Goal: Check status: Check status

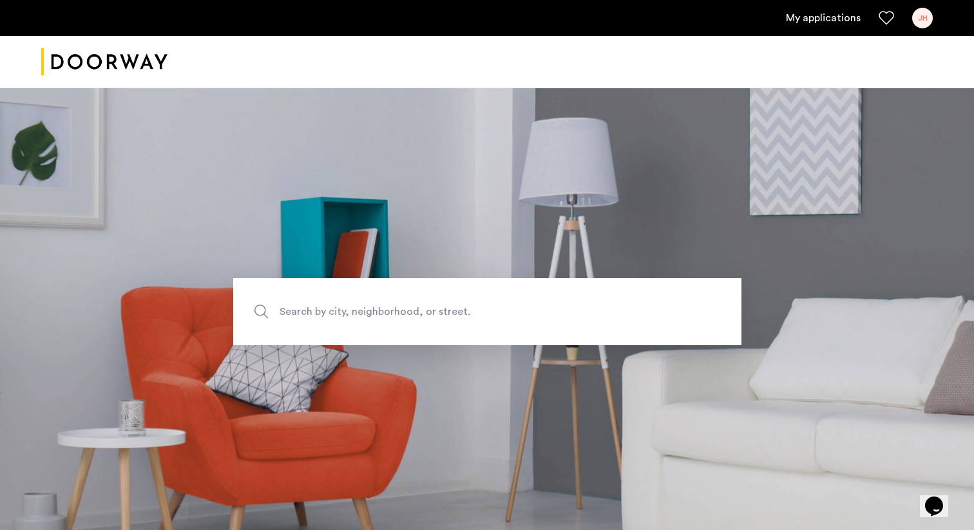
click at [821, 15] on link "My applications" at bounding box center [823, 17] width 75 height 15
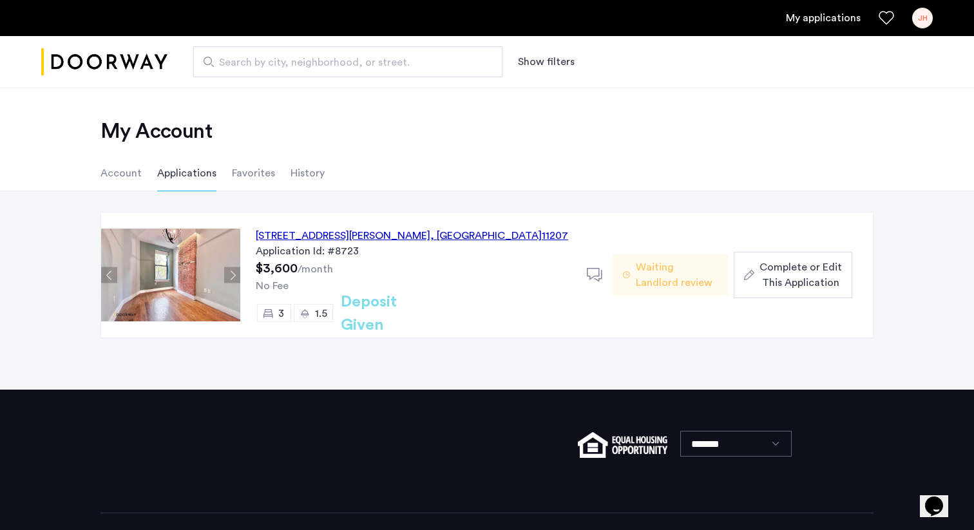
click at [350, 237] on div "620 Wilson Avenue, Unit 3L, Brooklyn , NY 11207" at bounding box center [412, 235] width 312 height 15
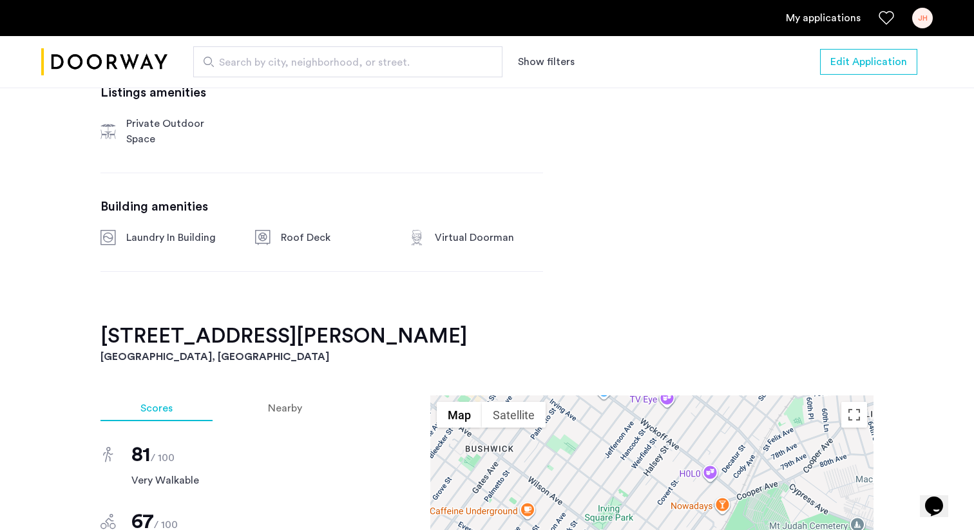
scroll to position [790, 0]
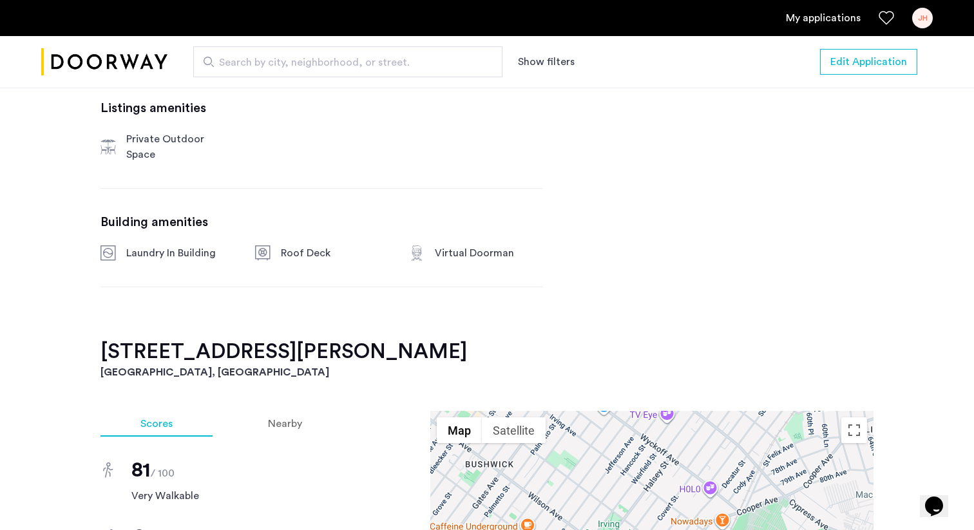
click at [460, 245] on div "Virtual Doorman" at bounding box center [489, 252] width 108 height 15
click at [466, 255] on div "[STREET_ADDRESS][PERSON_NAME] $3,600 Monthly rent 3 Bedrooms 1.5 Baths multi-fa…" at bounding box center [321, 11] width 443 height 654
drag, startPoint x: 437, startPoint y: 238, endPoint x: 513, endPoint y: 238, distance: 75.4
click at [513, 245] on div "Virtual Doorman" at bounding box center [489, 252] width 108 height 15
